Goal: Find specific page/section: Find specific page/section

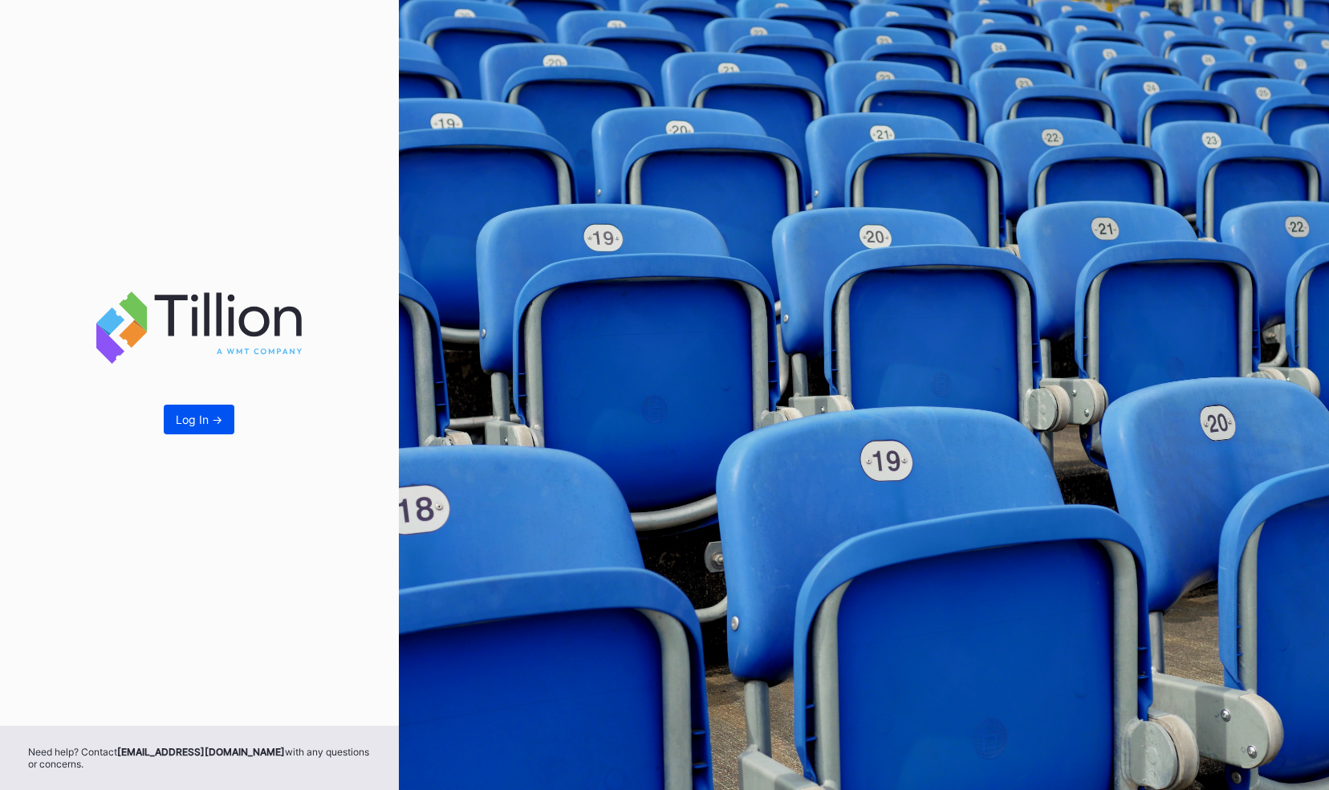
click at [210, 432] on button "Log In ->" at bounding box center [199, 419] width 71 height 30
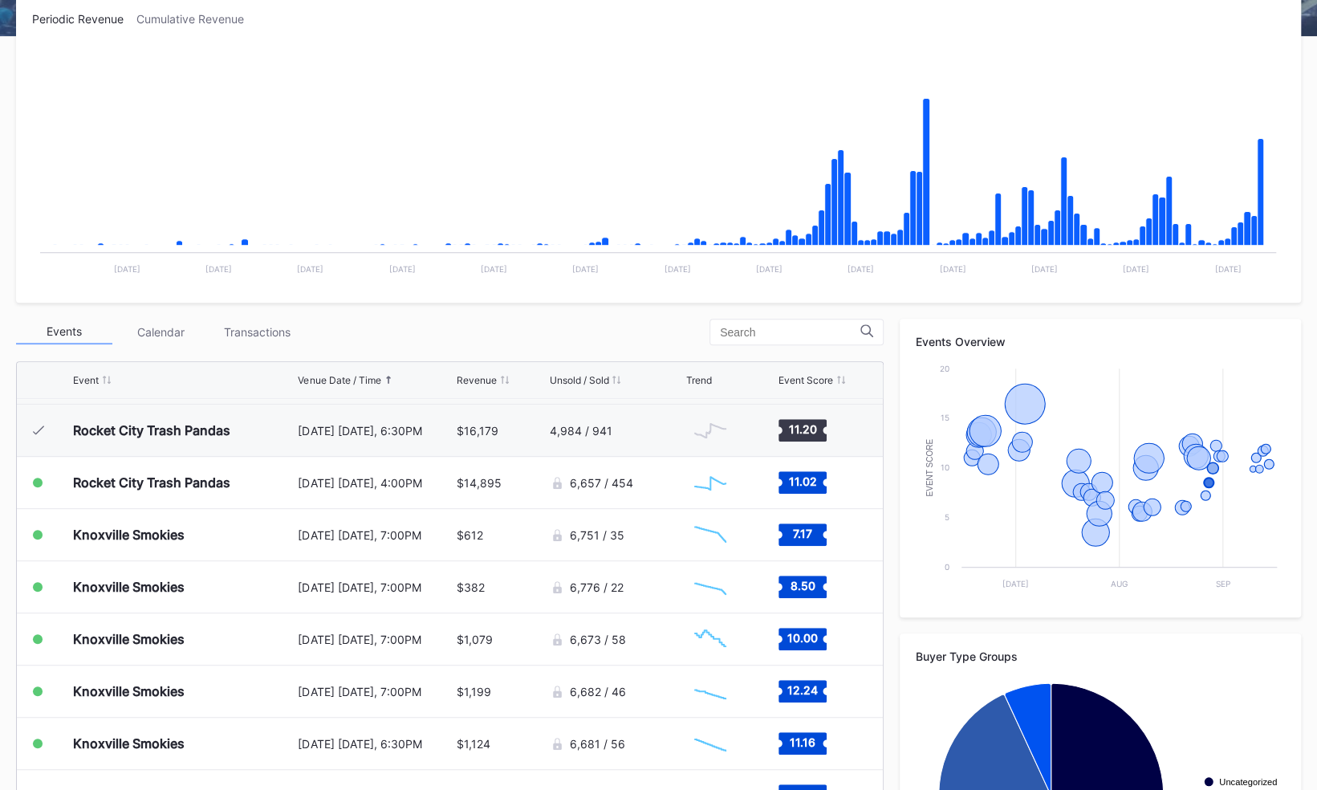
scroll to position [1454, 0]
click at [218, 432] on div "Rocket City Trash Pandas" at bounding box center [151, 431] width 157 height 16
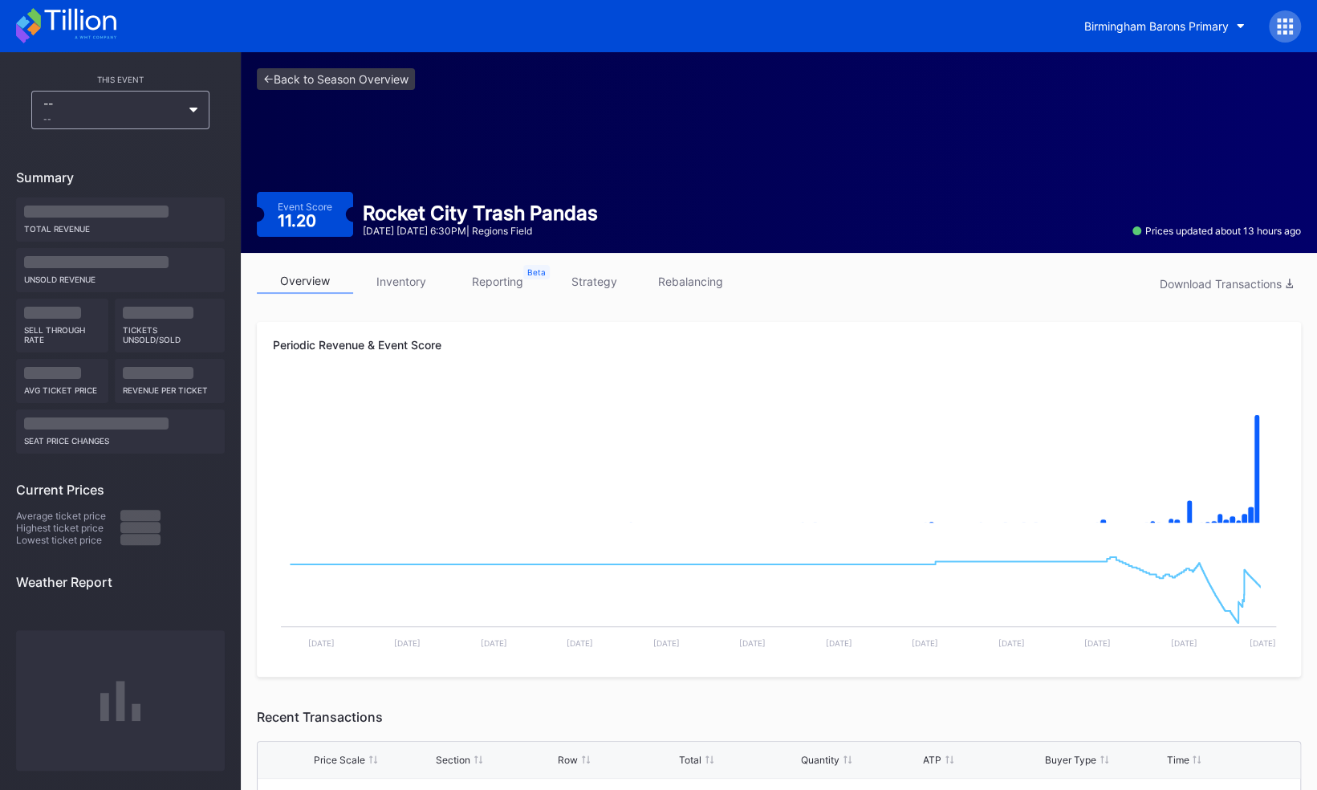
click at [424, 286] on link "inventory" at bounding box center [401, 281] width 96 height 25
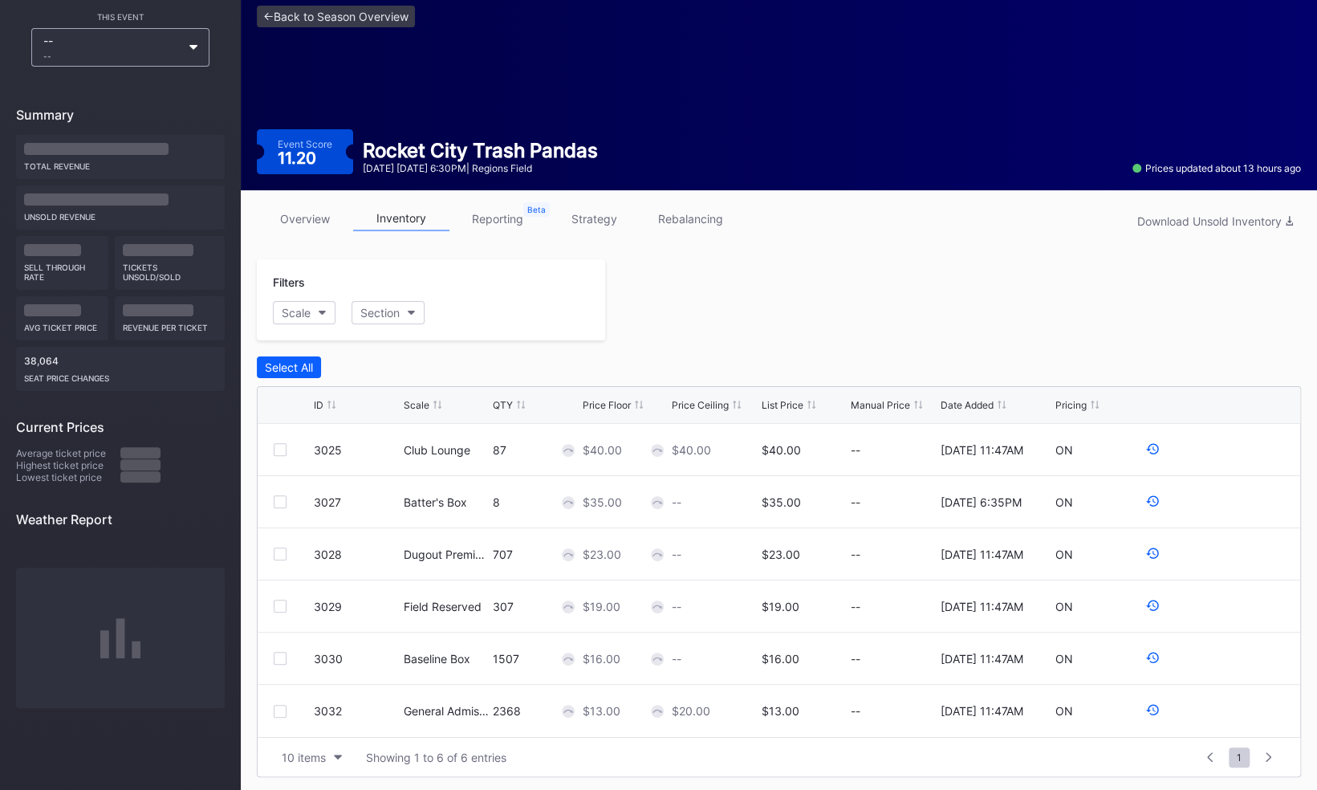
scroll to position [83, 0]
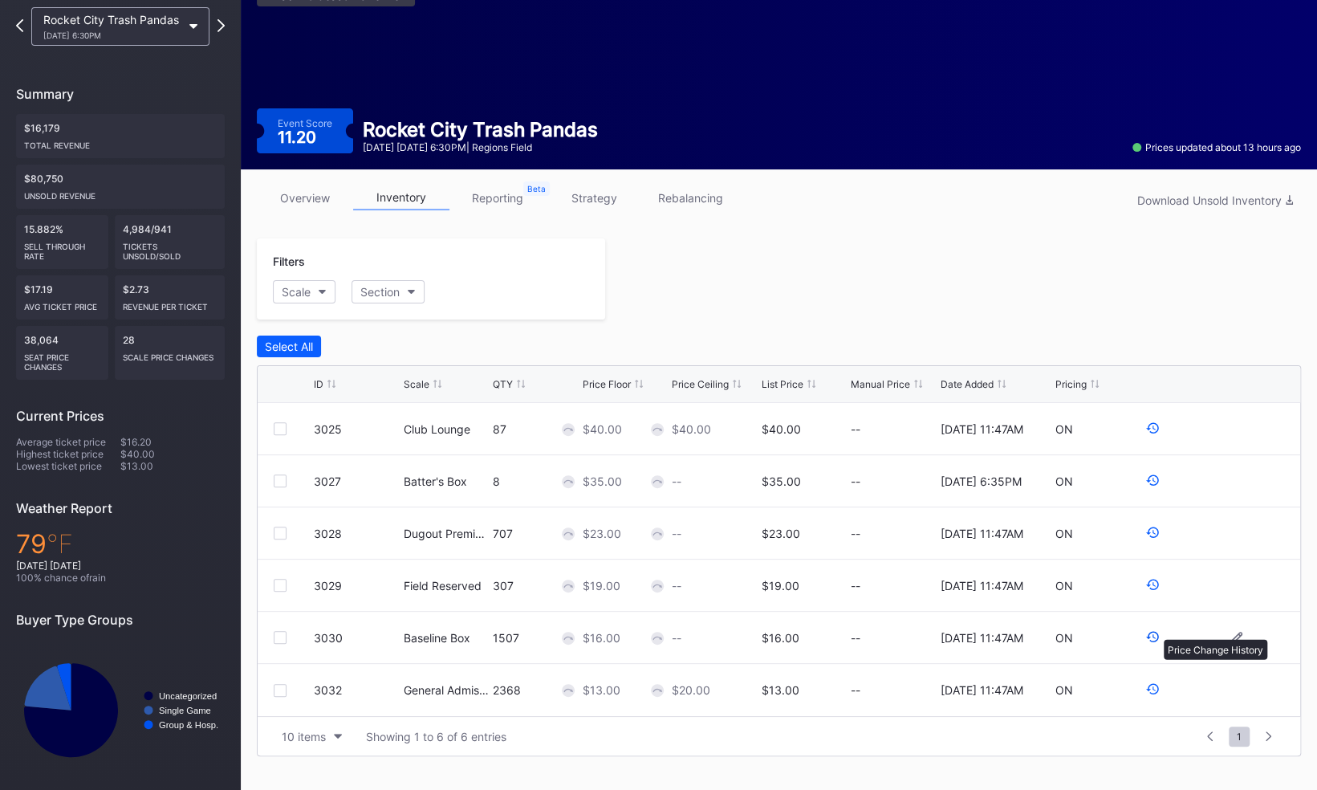
click at [1155, 631] on icon at bounding box center [1152, 636] width 14 height 14
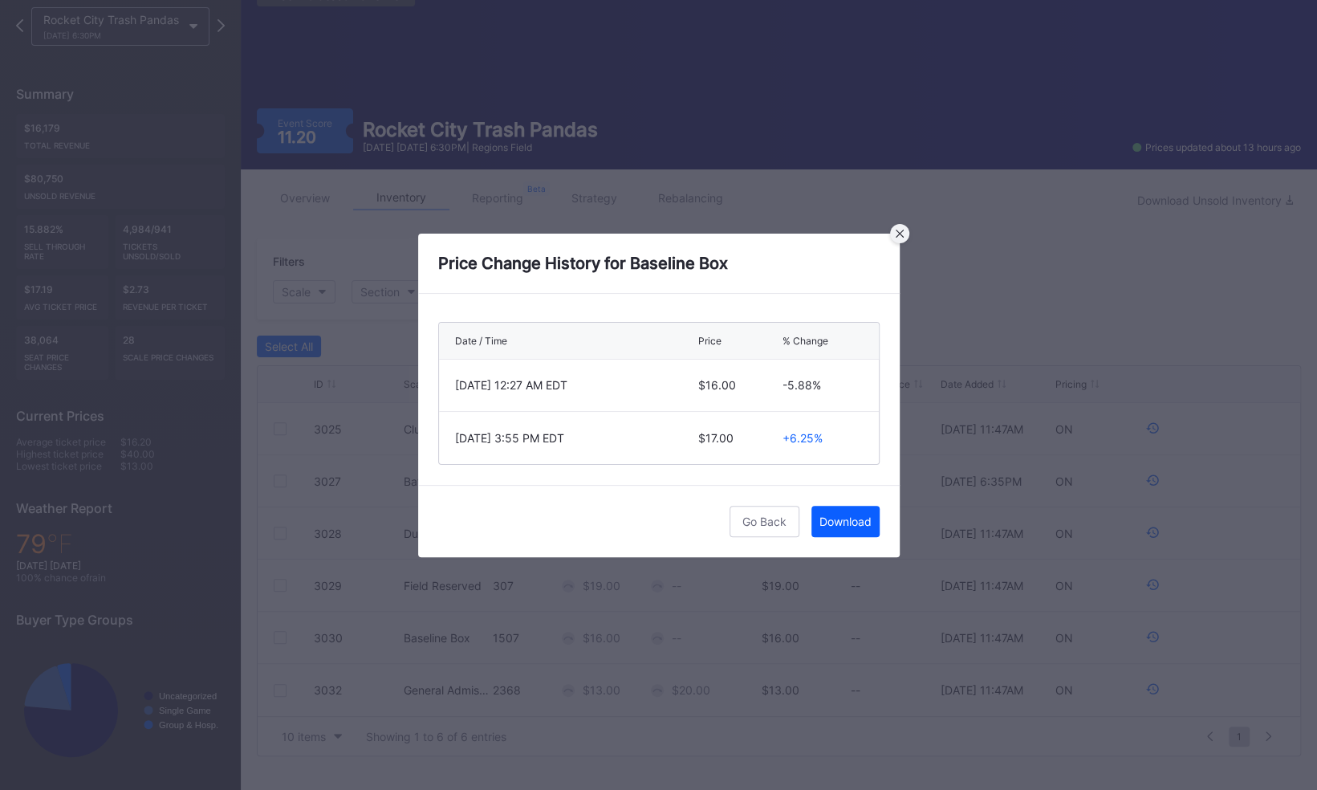
click at [899, 238] on icon at bounding box center [899, 233] width 8 height 8
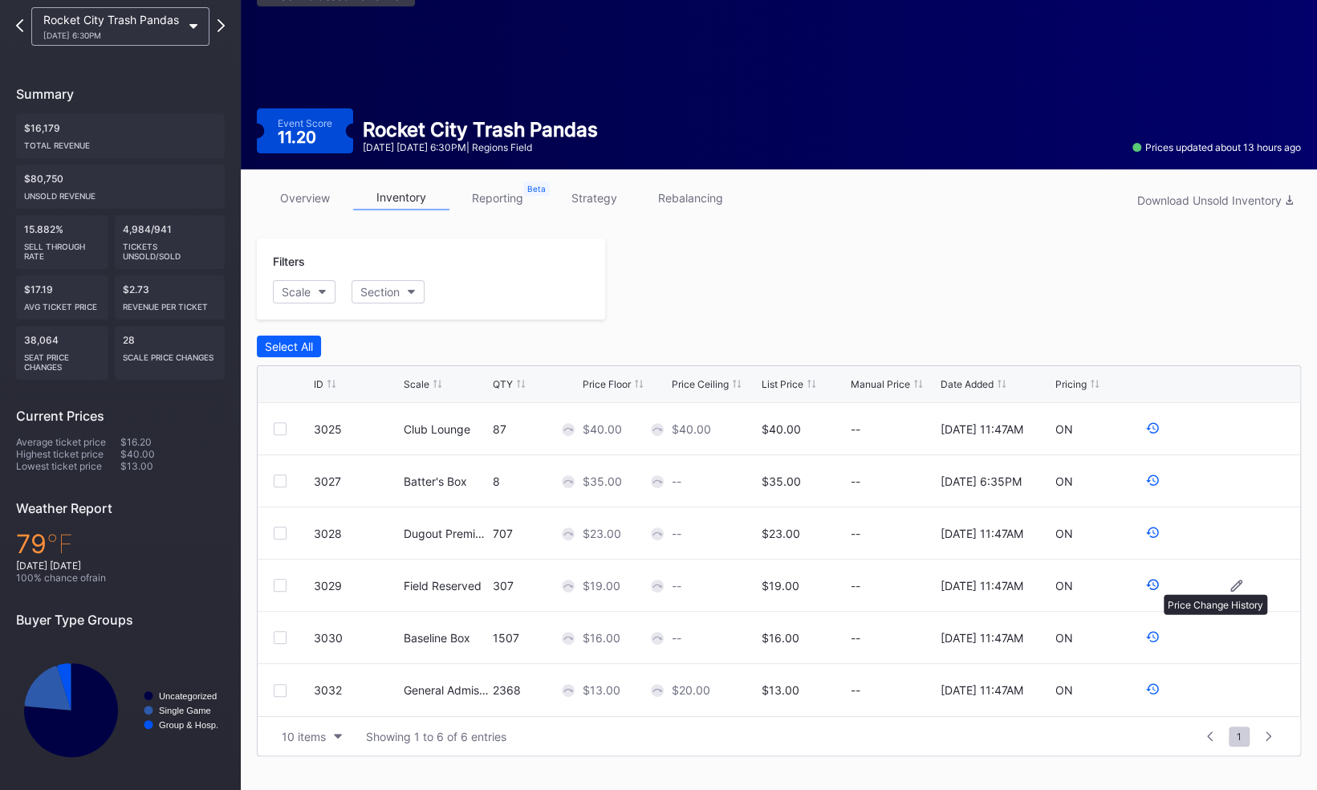
click at [1155, 584] on icon at bounding box center [1151, 584] width 13 height 11
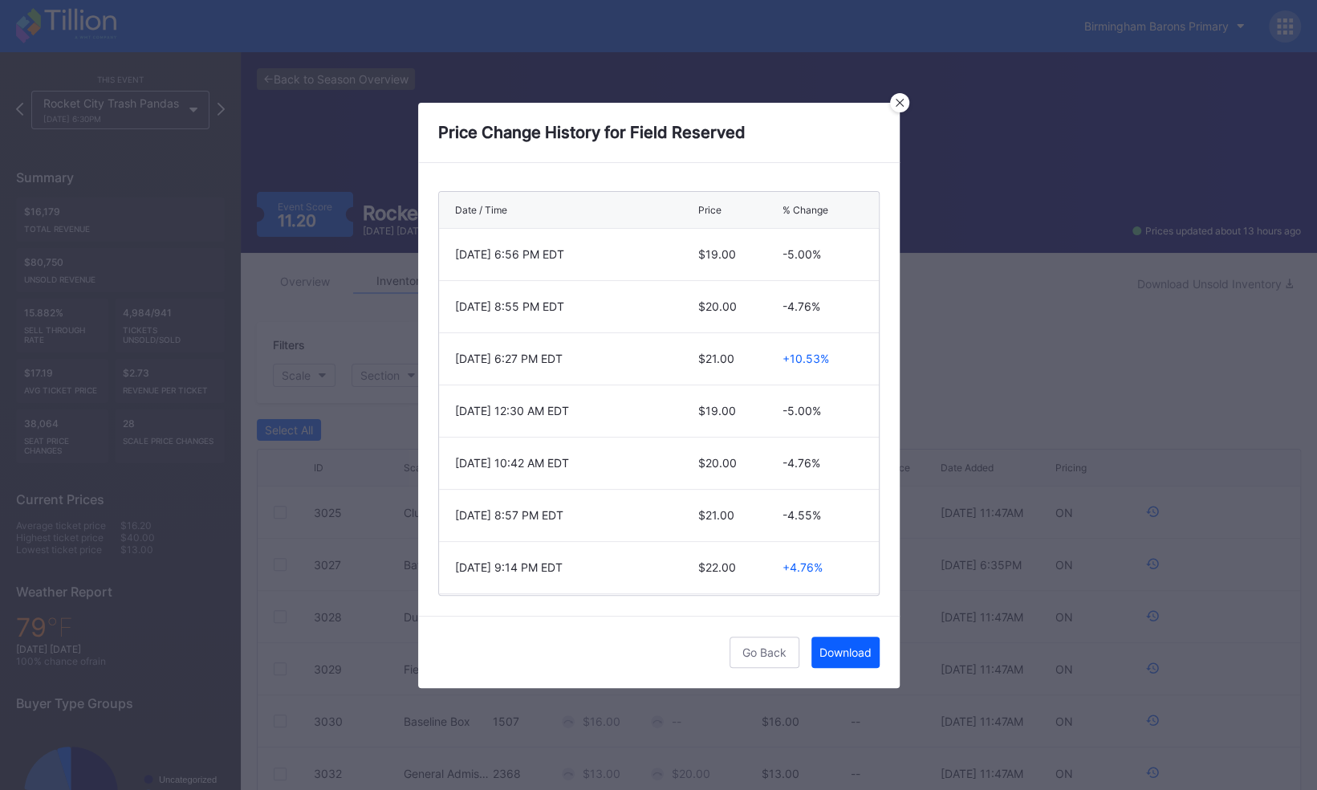
scroll to position [1, 0]
click at [895, 98] on div at bounding box center [899, 102] width 19 height 19
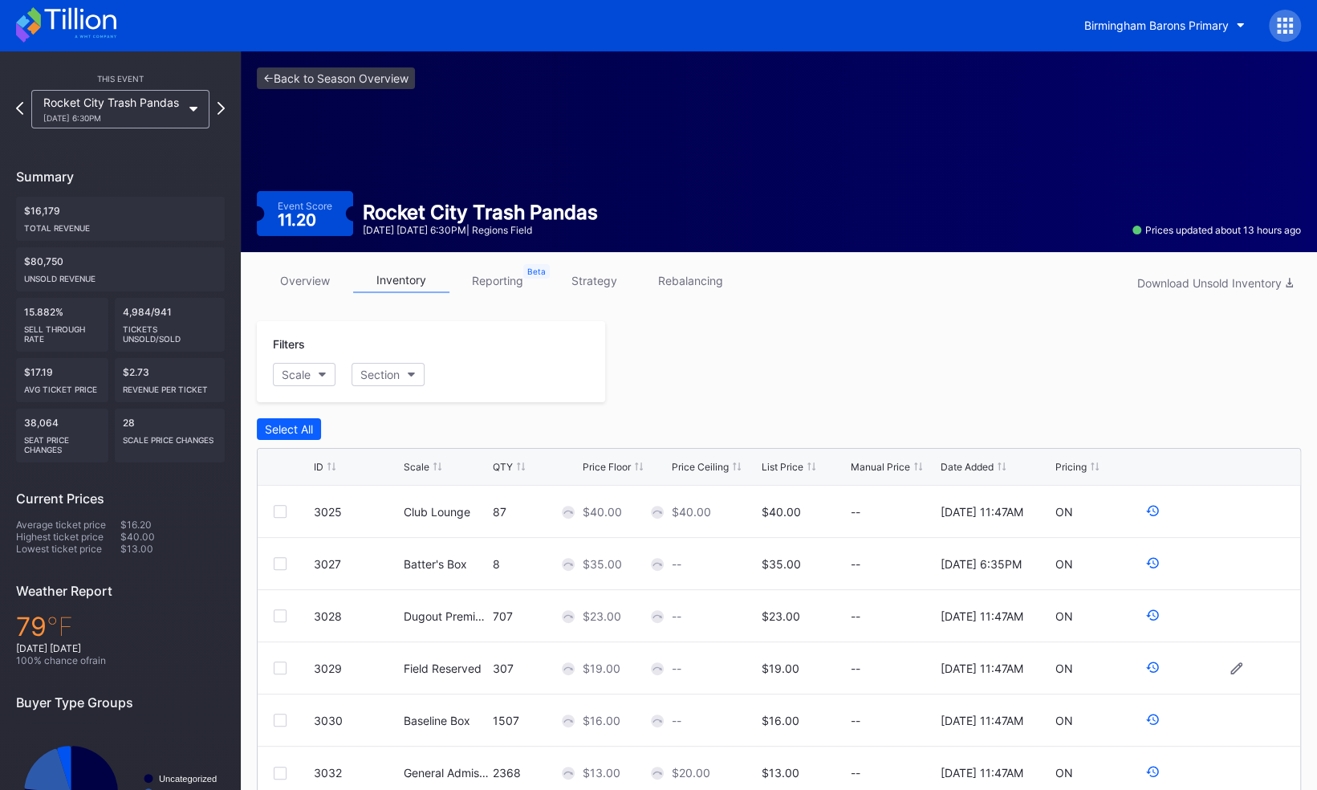
scroll to position [83, 0]
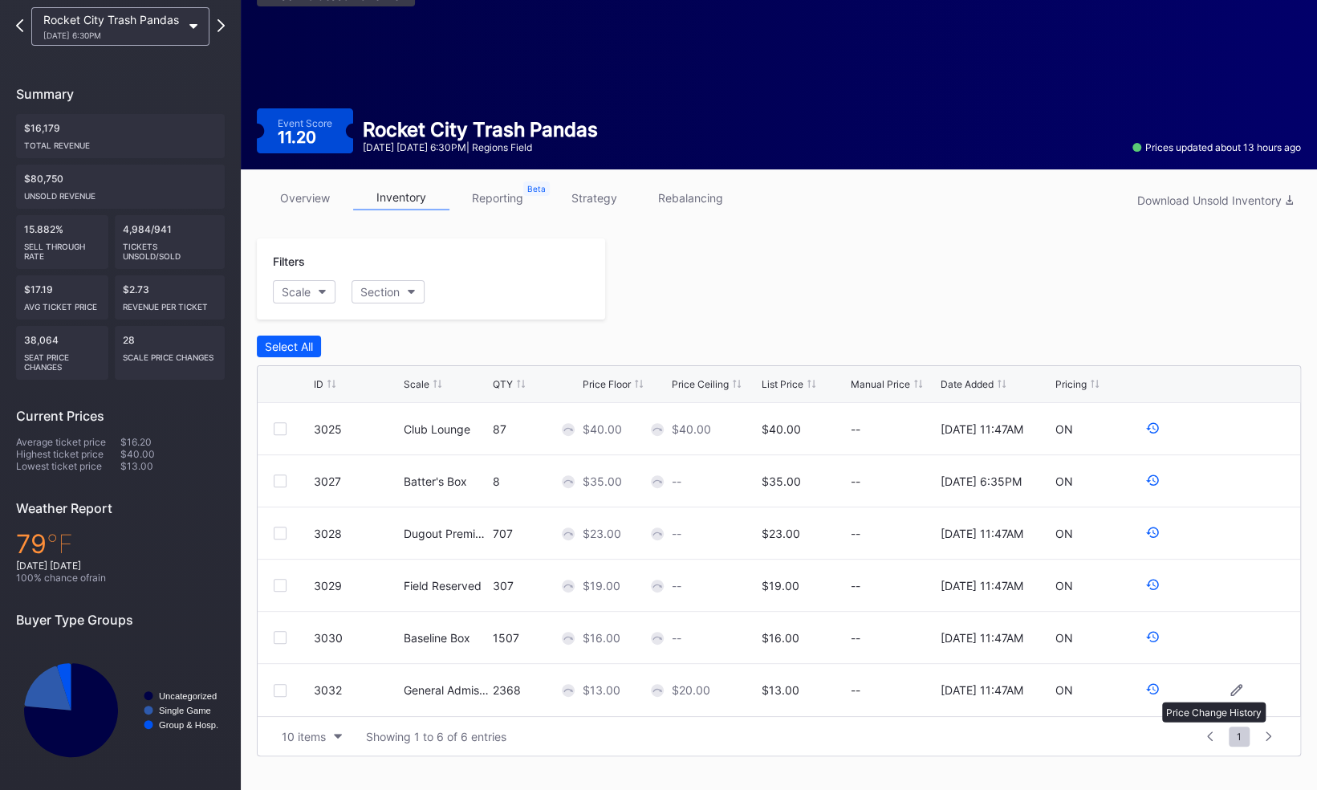
click at [1154, 692] on div at bounding box center [1152, 689] width 14 height 17
click at [1151, 682] on icon at bounding box center [1152, 688] width 14 height 14
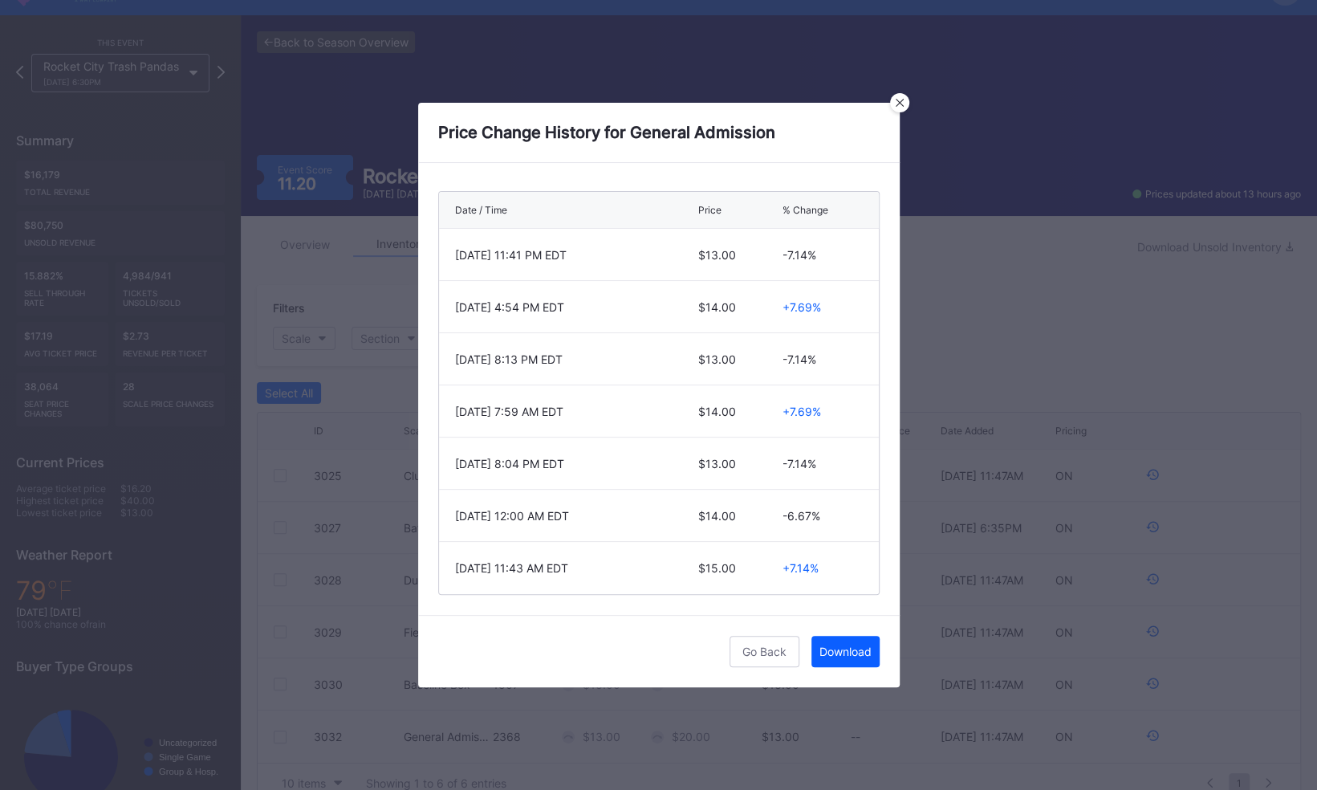
scroll to position [35, 0]
click at [899, 109] on div at bounding box center [899, 102] width 19 height 19
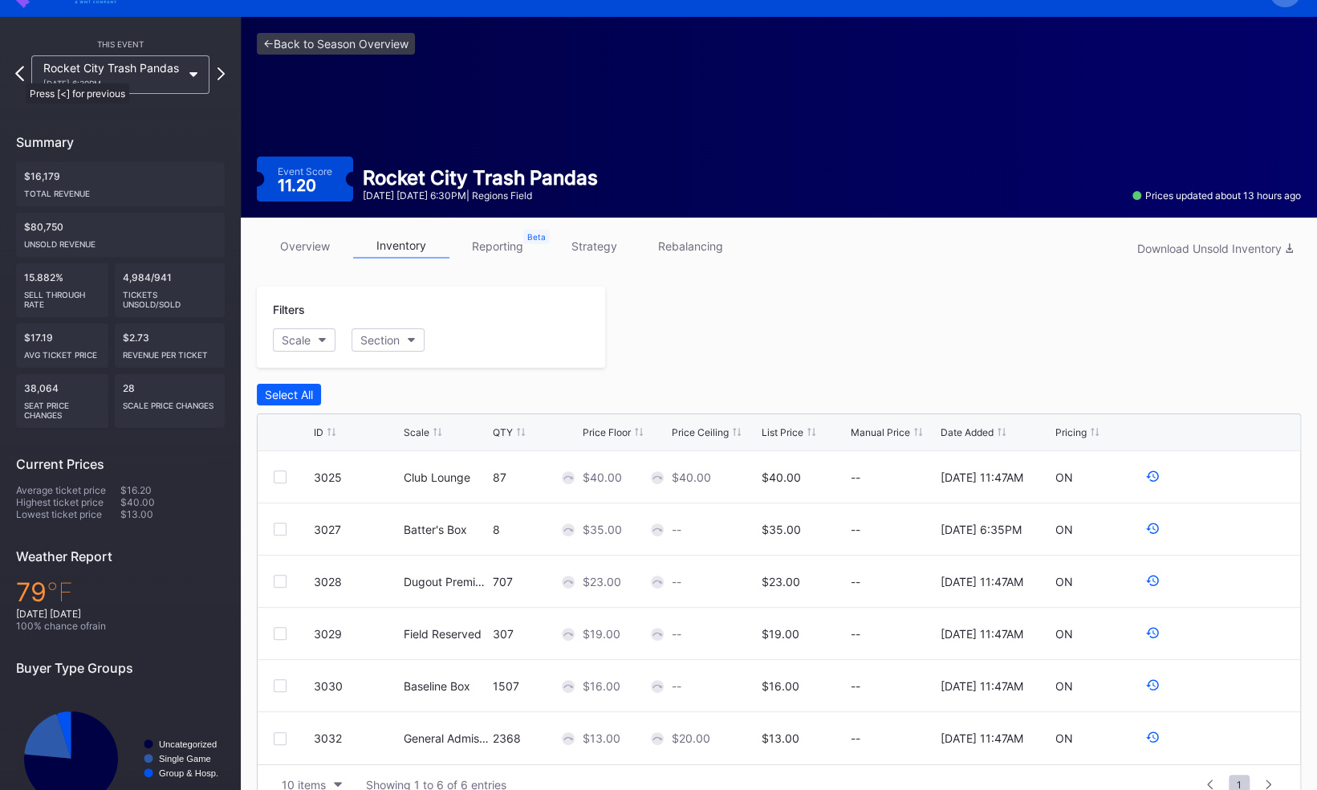
click at [18, 75] on icon at bounding box center [19, 73] width 9 height 15
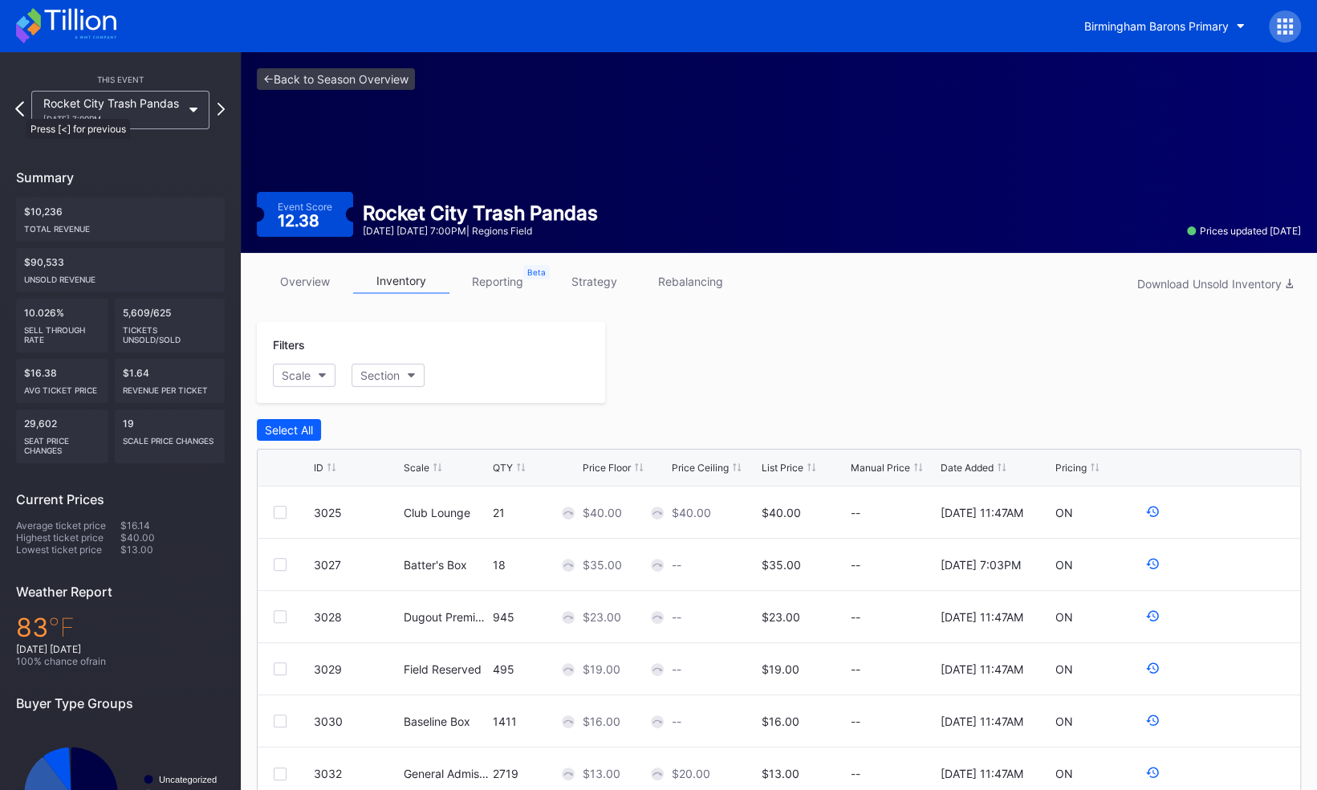
click at [19, 111] on icon at bounding box center [19, 108] width 9 height 15
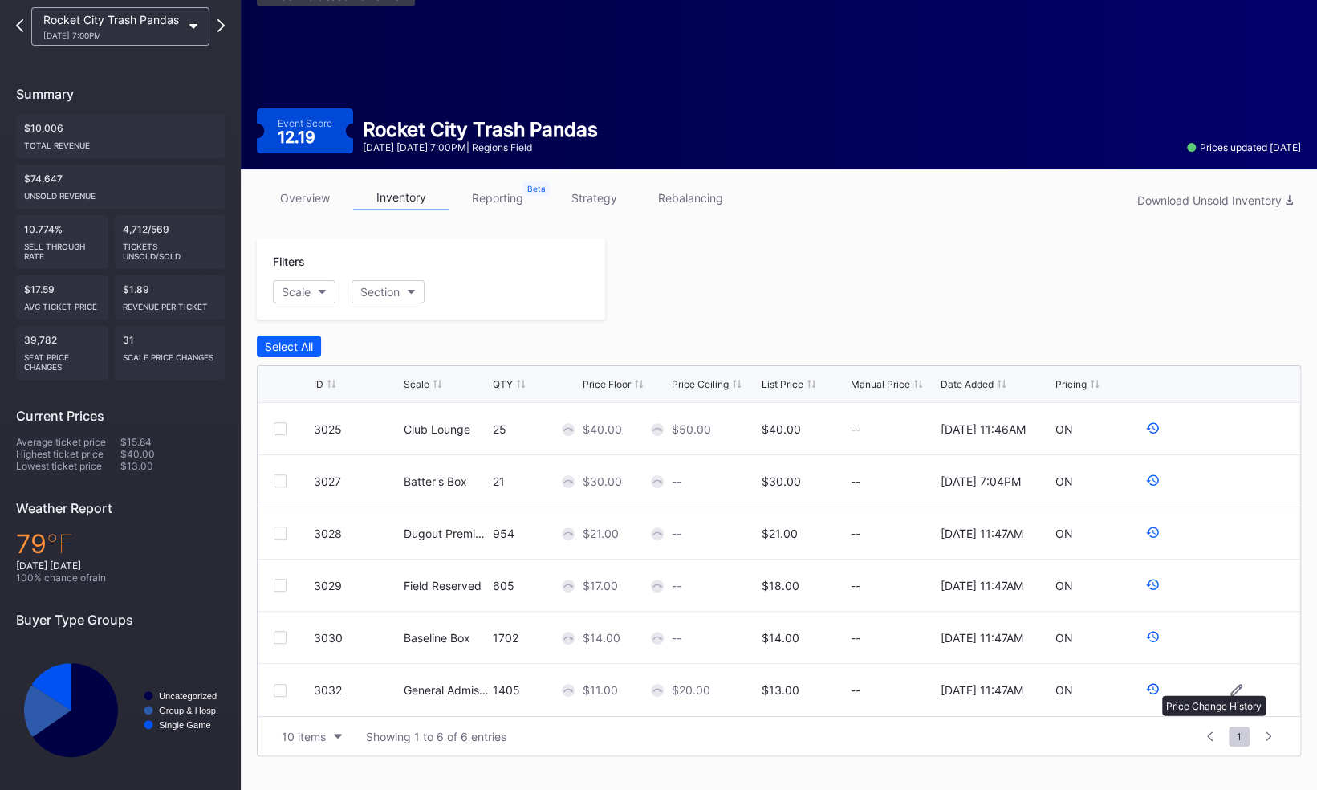
click at [1154, 687] on icon at bounding box center [1152, 688] width 14 height 14
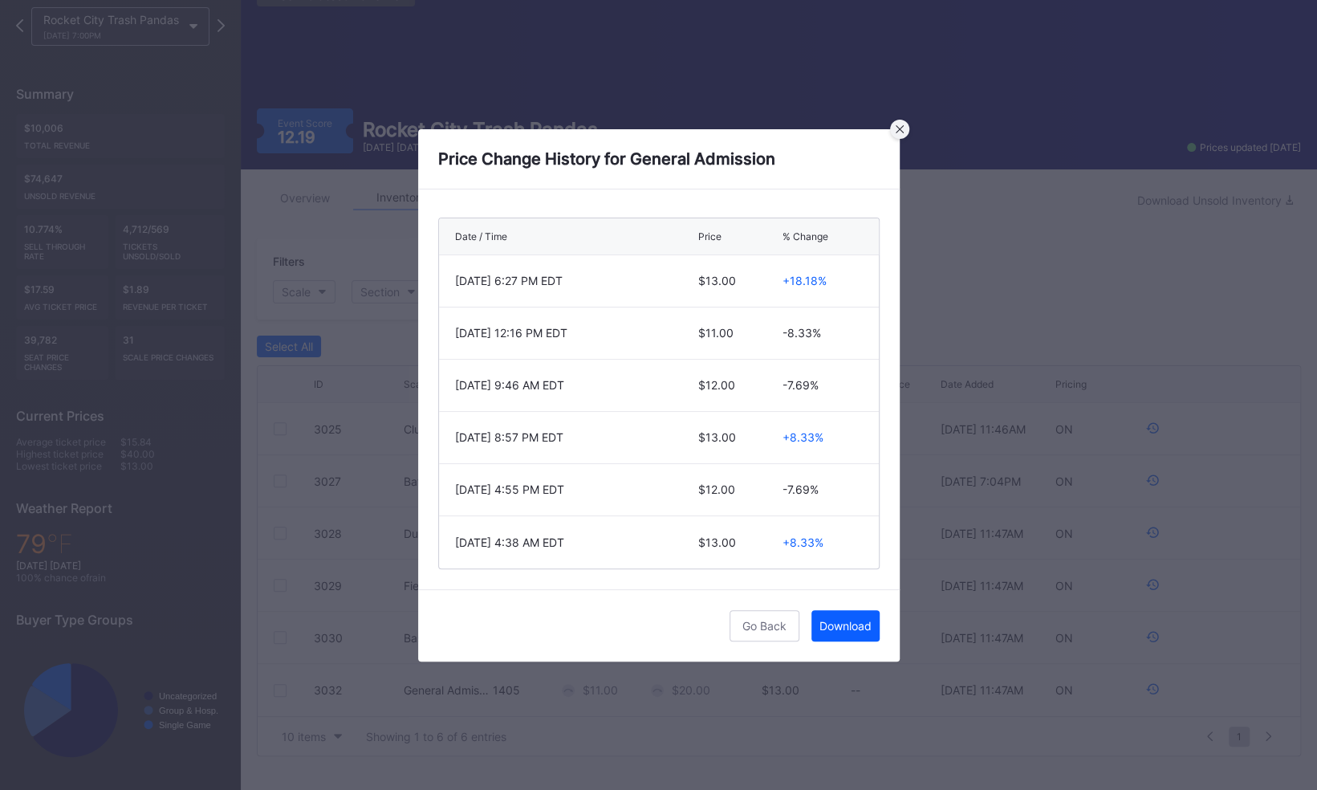
click at [899, 128] on icon at bounding box center [899, 129] width 8 height 8
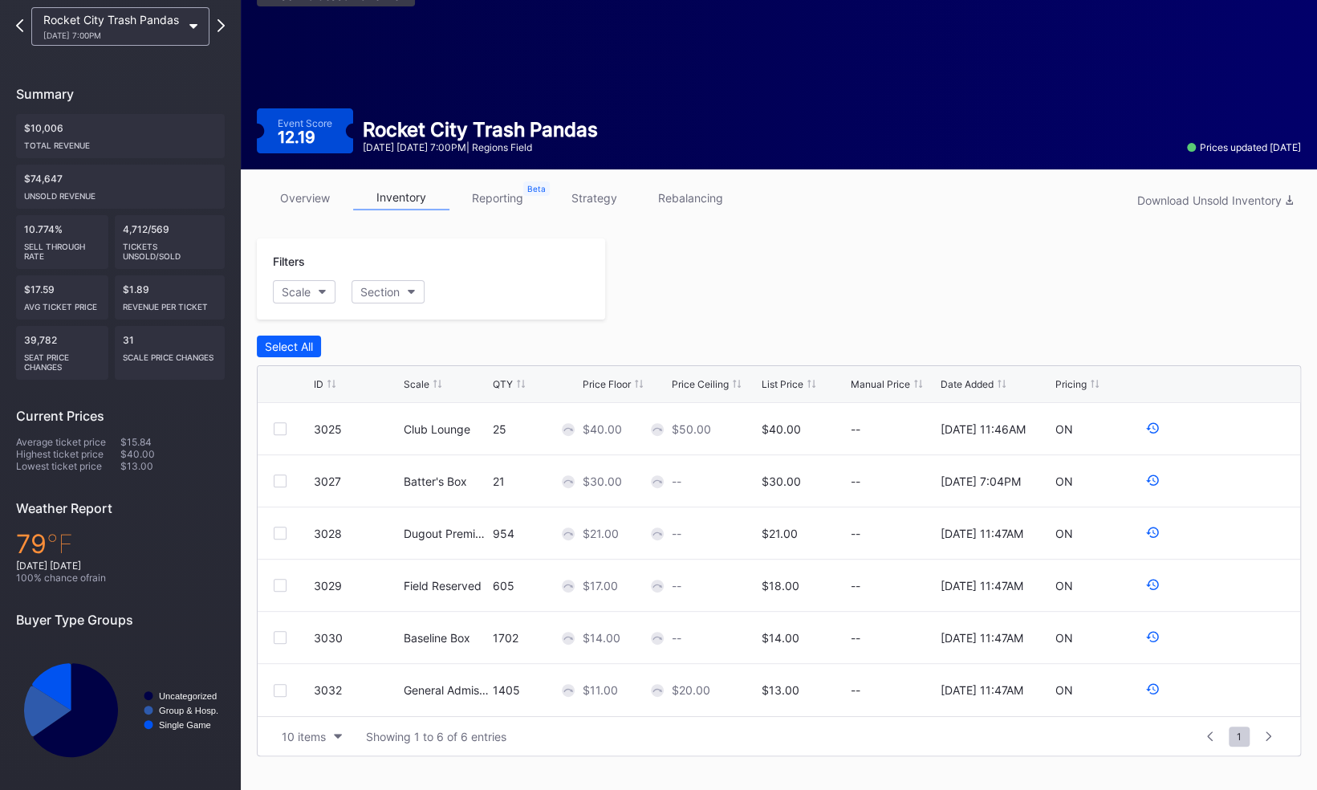
scroll to position [0, 0]
